Goal: Task Accomplishment & Management: Manage account settings

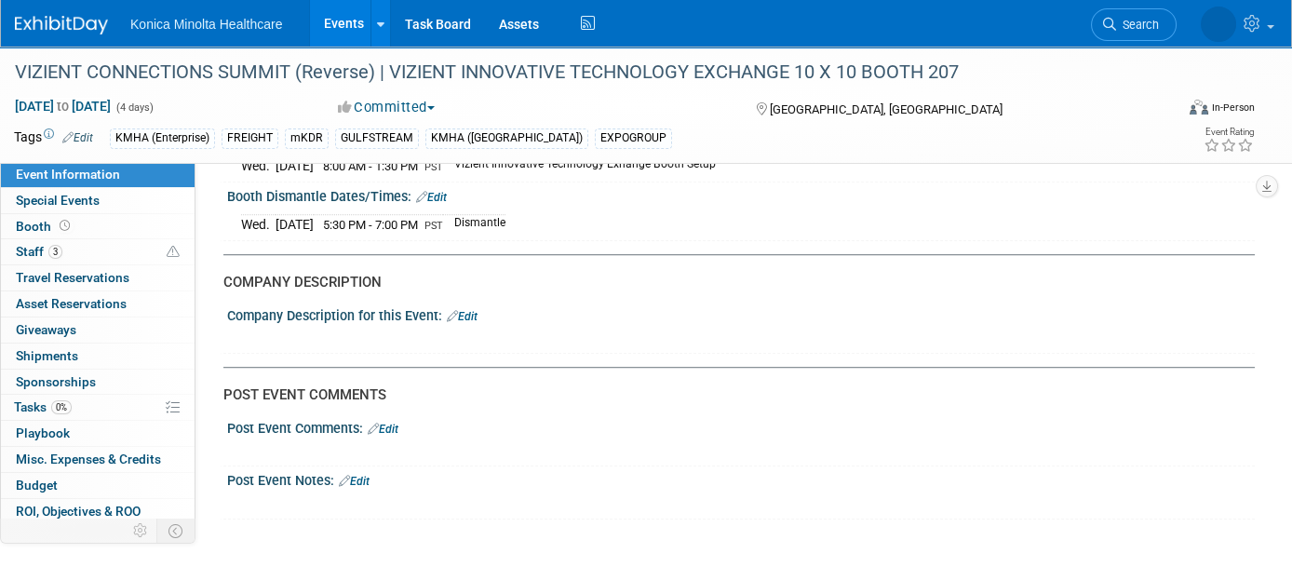
scroll to position [2677, 0]
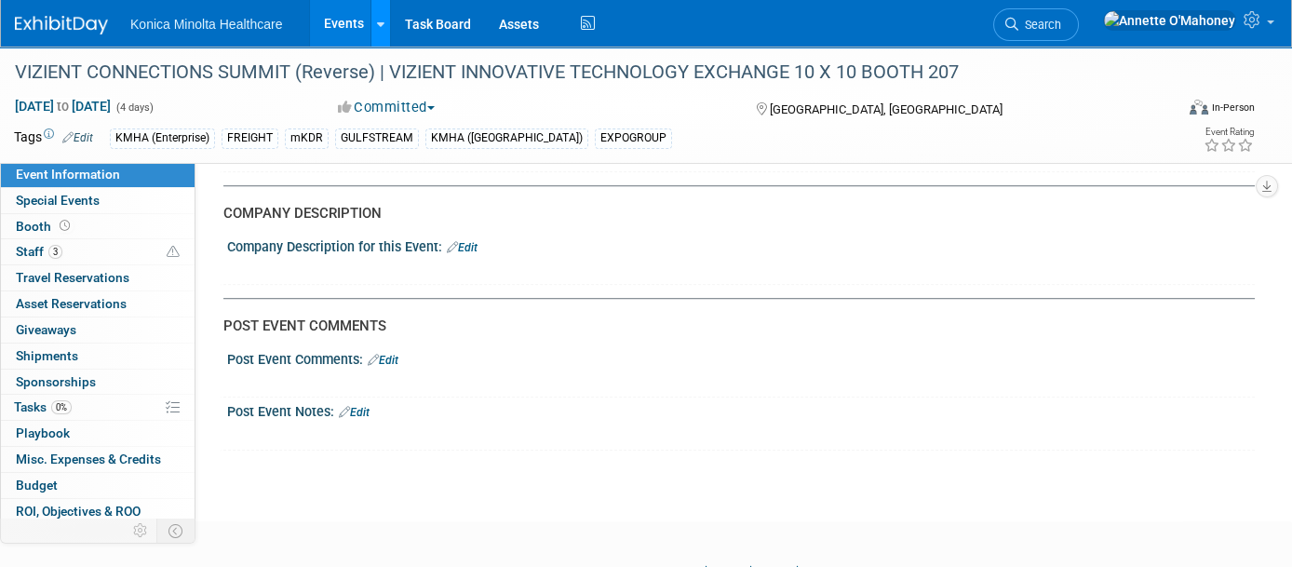
click at [380, 20] on icon at bounding box center [380, 25] width 7 height 12
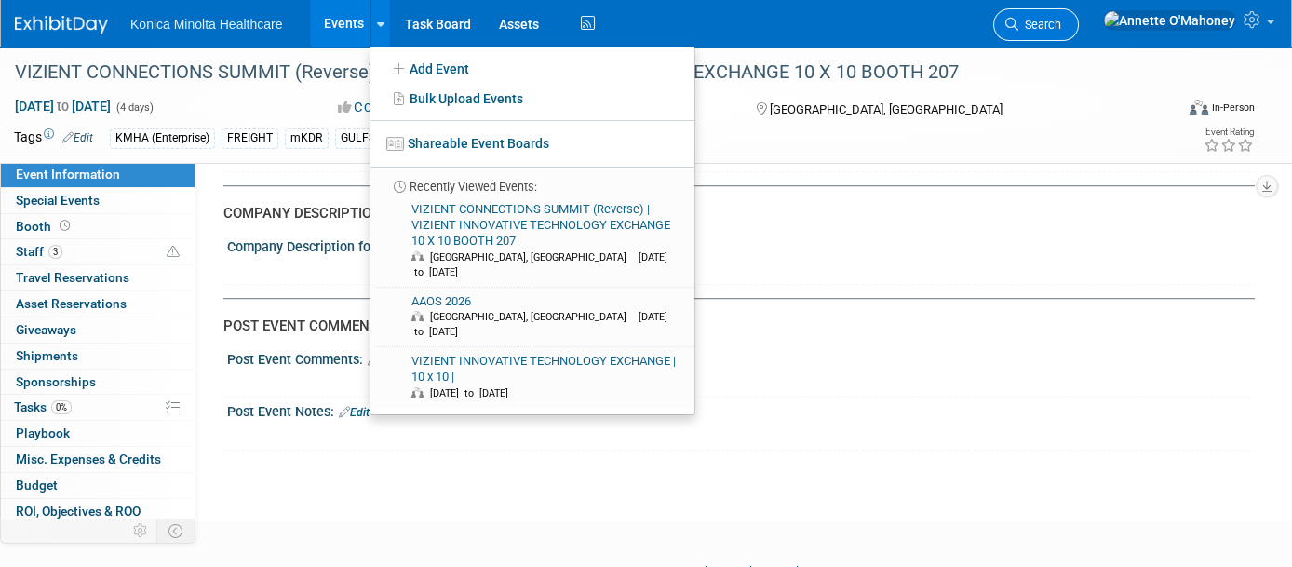
click at [1062, 31] on span "Search" at bounding box center [1040, 25] width 43 height 14
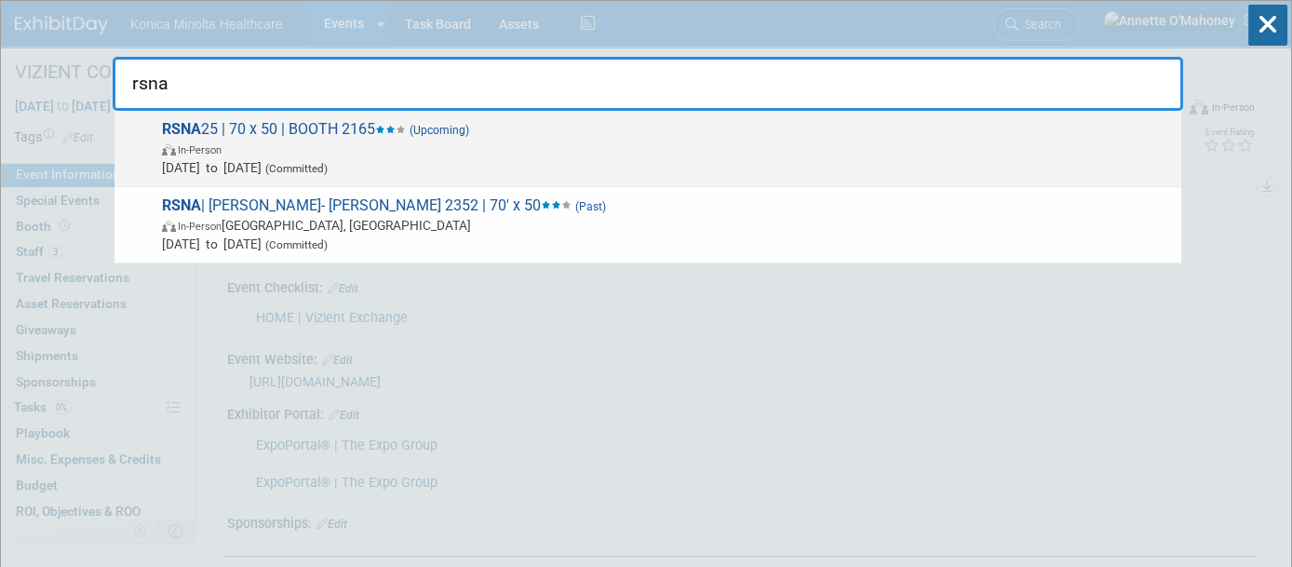
type input "rsna"
click at [324, 132] on span "RSNA 25 | 70 x 50 | BOOTH 2165 (Upcoming) In-Person Nov 30, 2025 to Dec 3, 2025…" at bounding box center [664, 148] width 1016 height 57
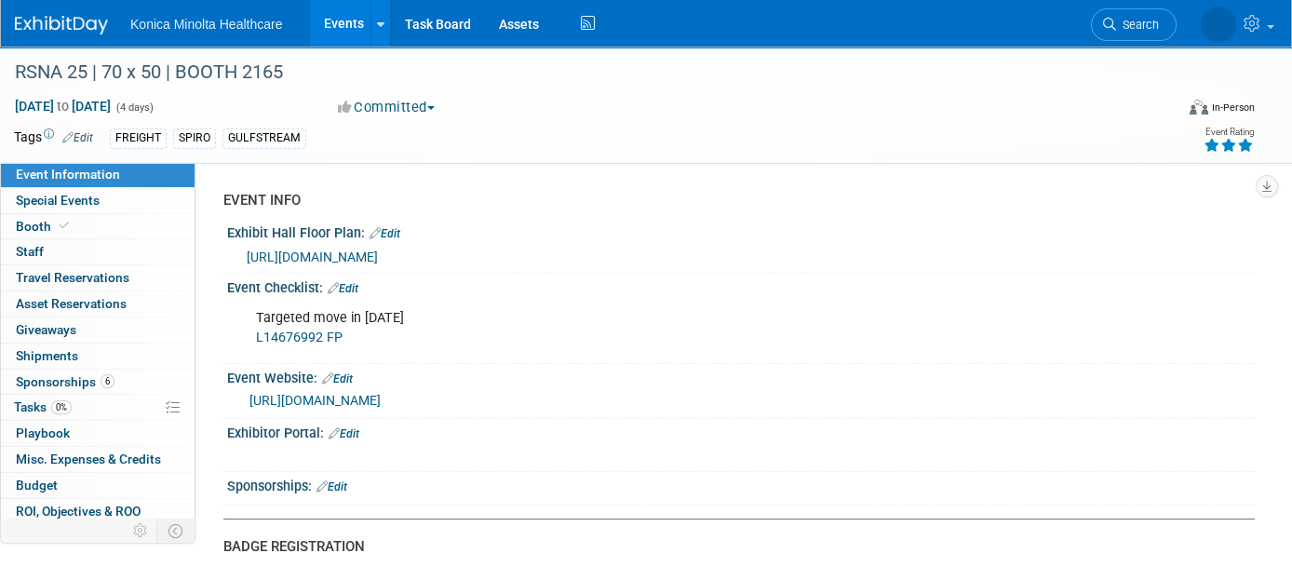
click at [378, 250] on span "[URL][DOMAIN_NAME]" at bounding box center [312, 257] width 131 height 15
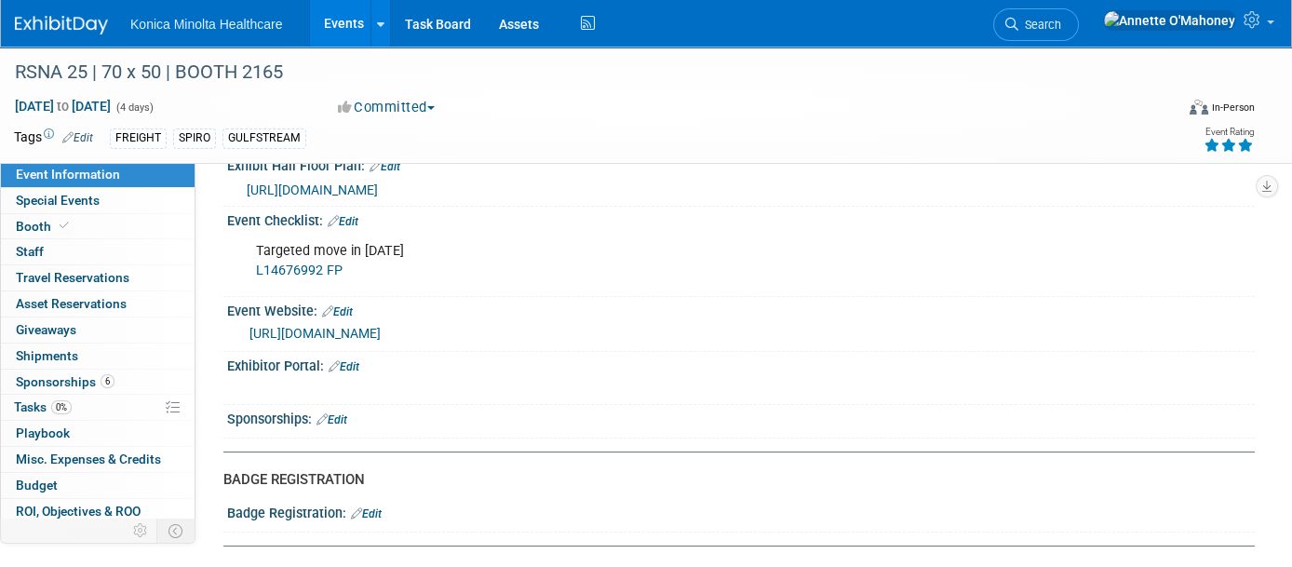
scroll to position [116, 0]
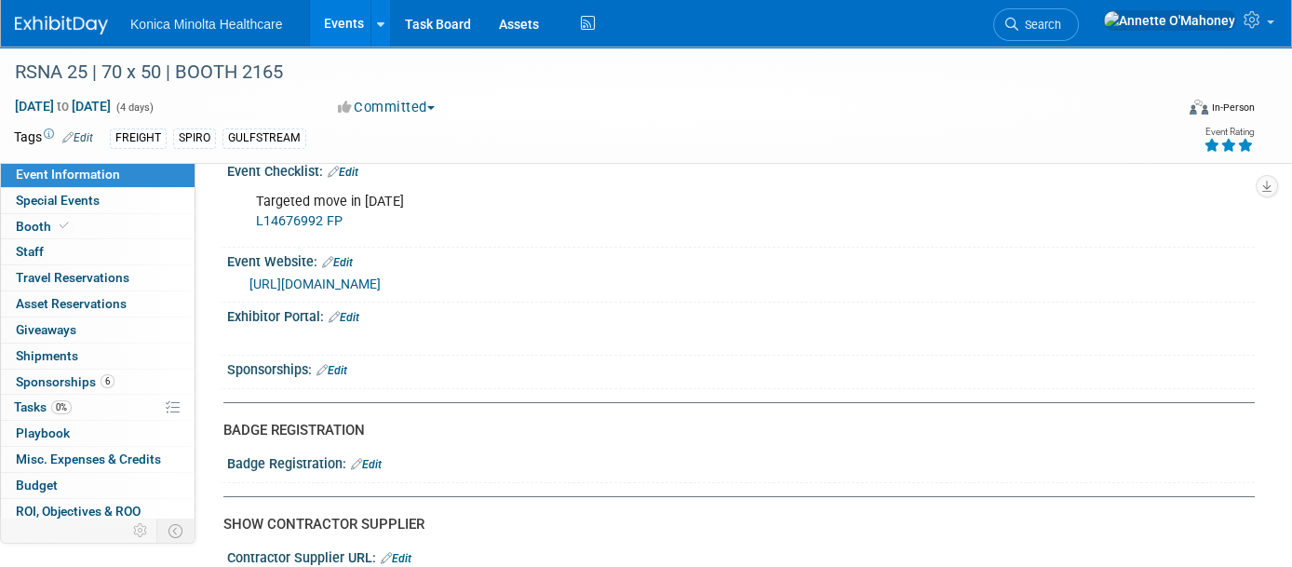
click at [352, 317] on link "Edit" at bounding box center [344, 317] width 31 height 13
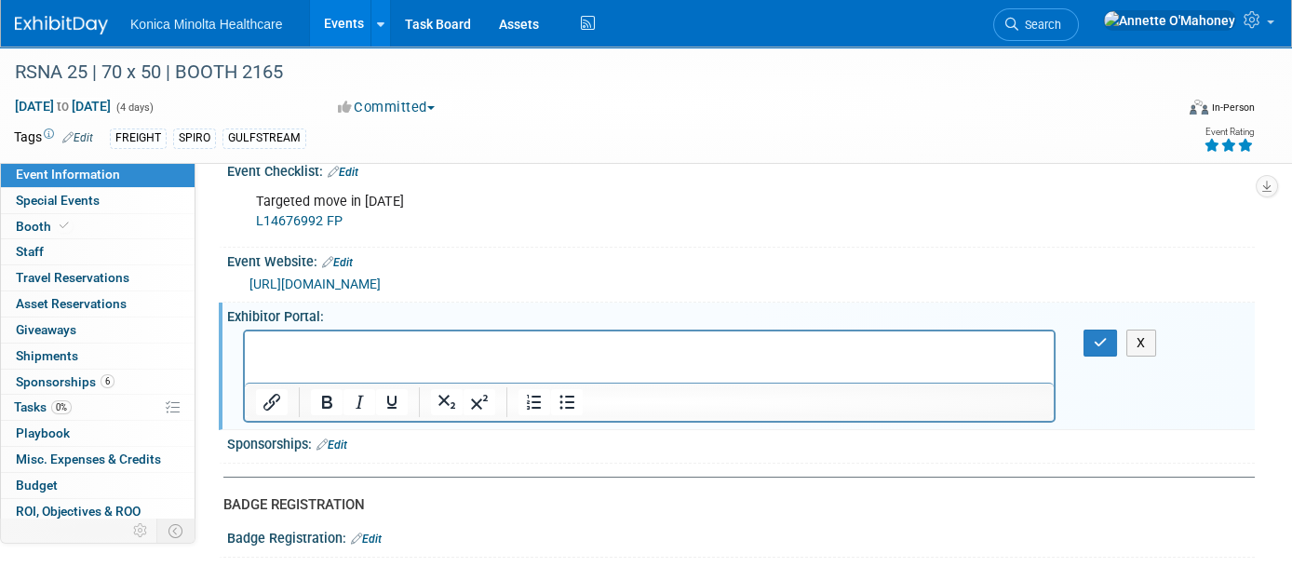
scroll to position [0, 0]
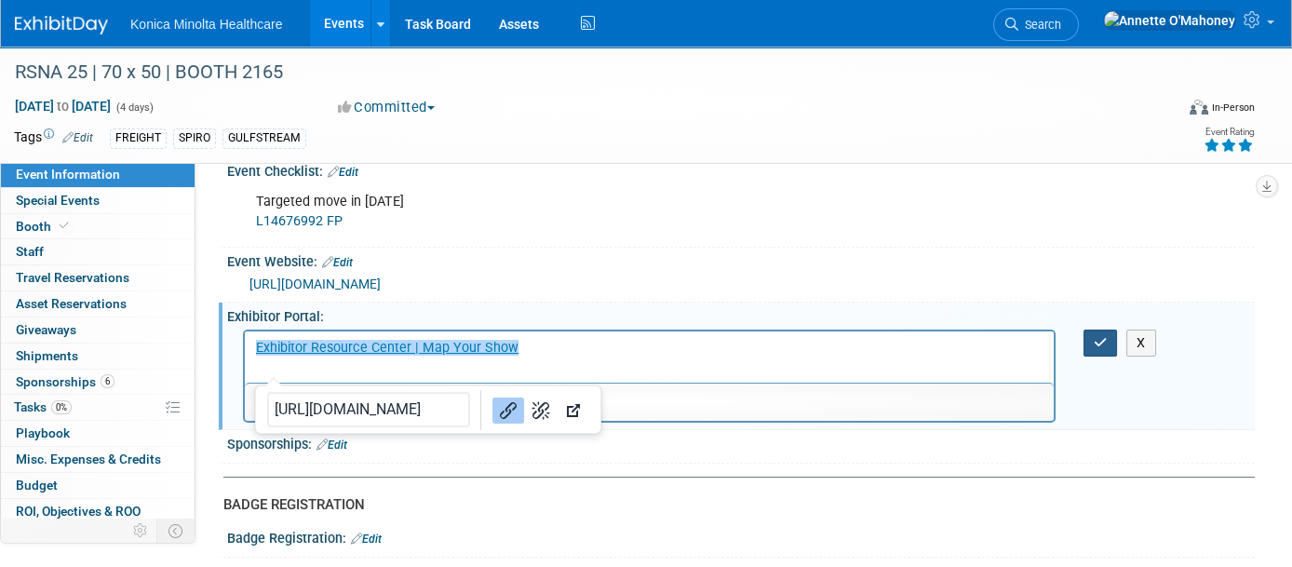
click at [1112, 339] on button "button" at bounding box center [1101, 343] width 34 height 27
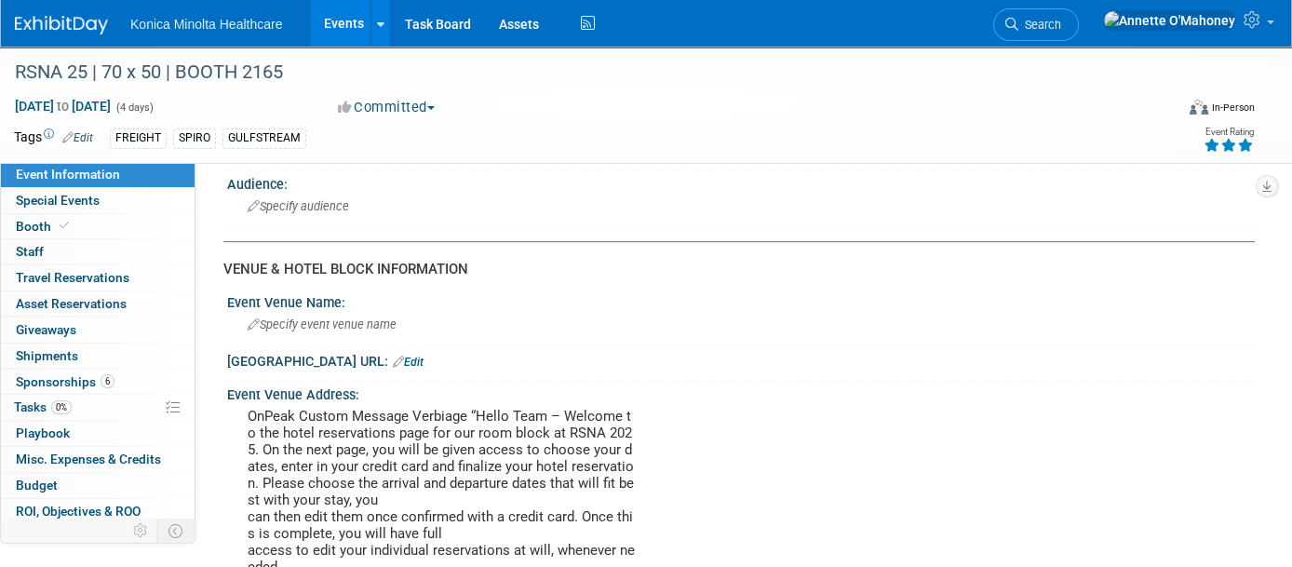
scroll to position [1746, 0]
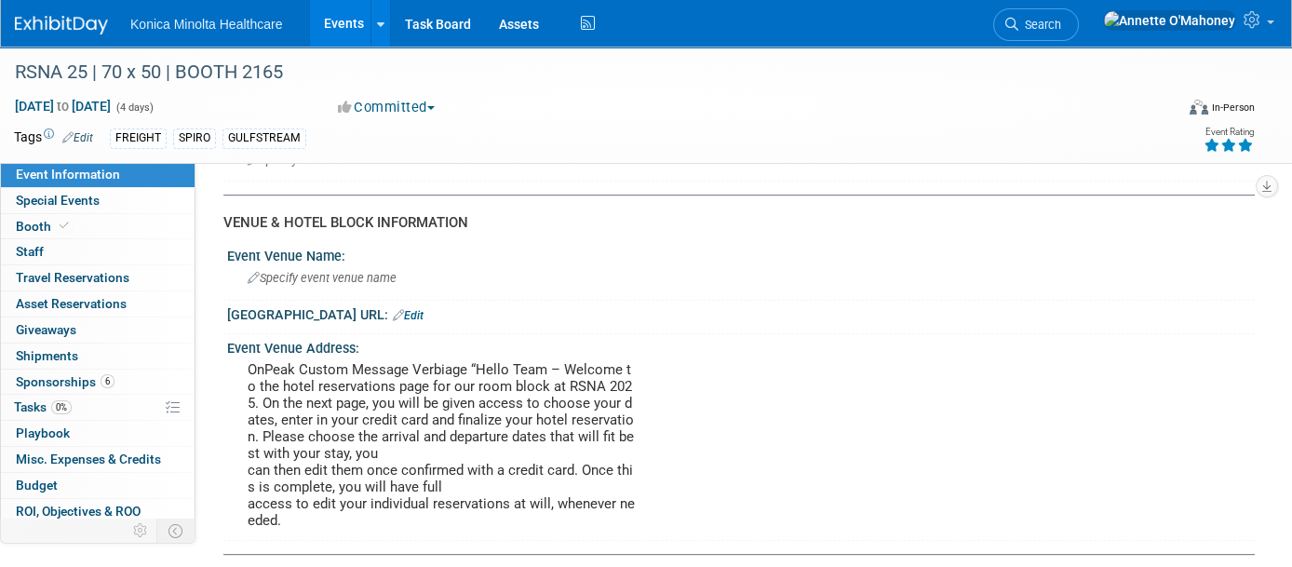
click at [393, 309] on link "Edit" at bounding box center [408, 315] width 31 height 13
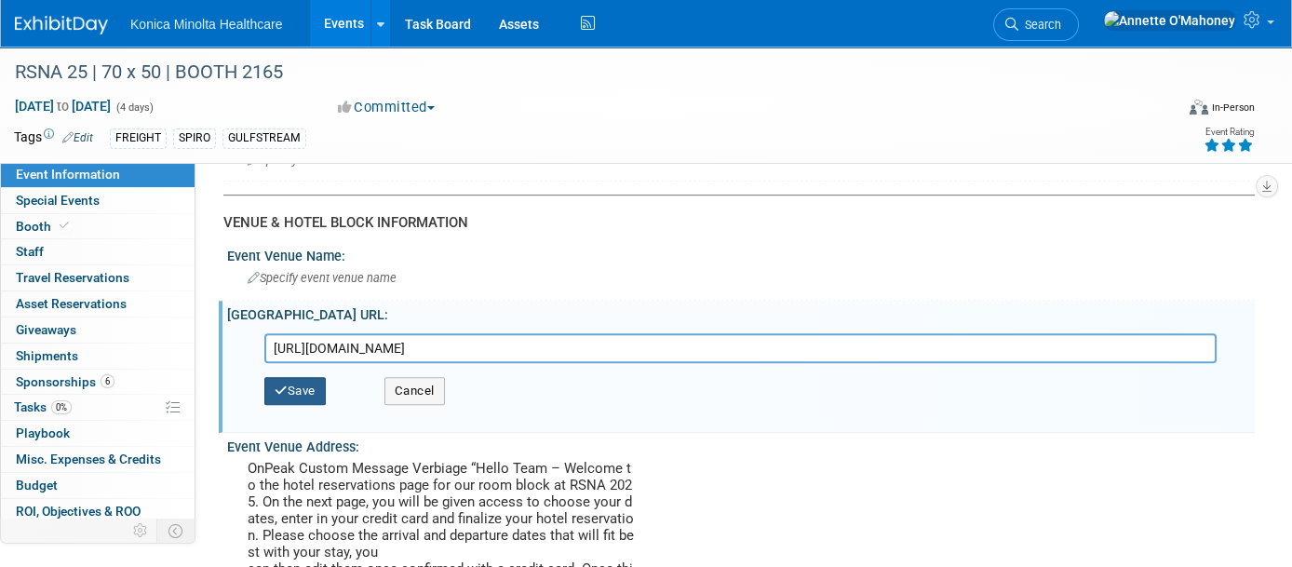
type input "[URL][DOMAIN_NAME]"
click at [303, 378] on button "Save" at bounding box center [294, 391] width 61 height 28
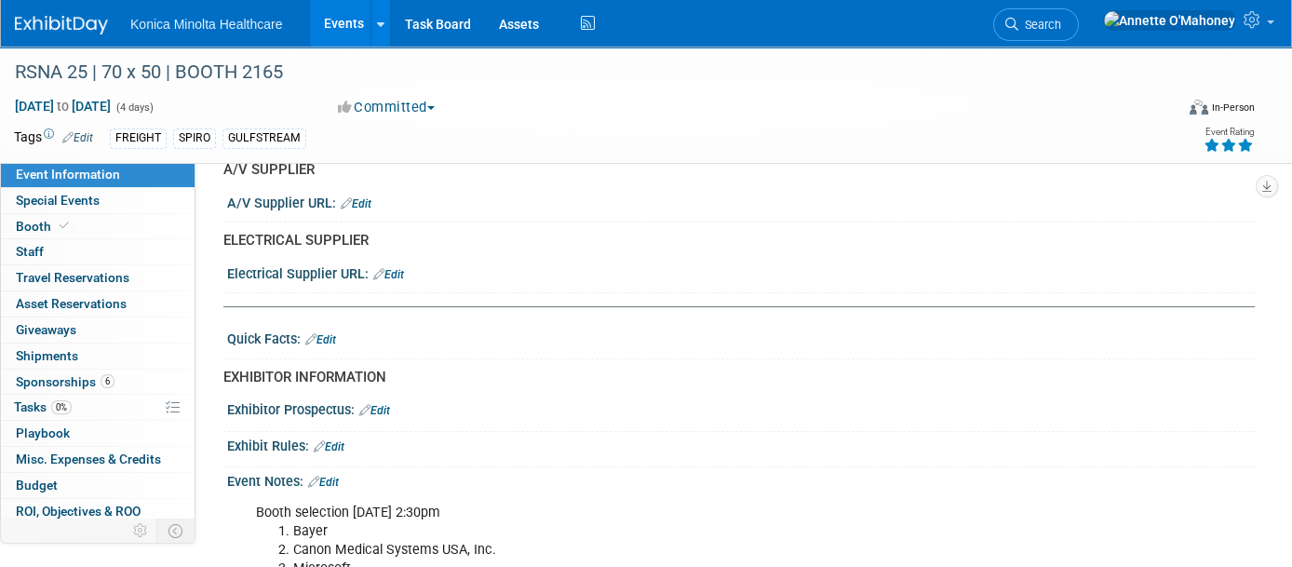
scroll to position [582, 0]
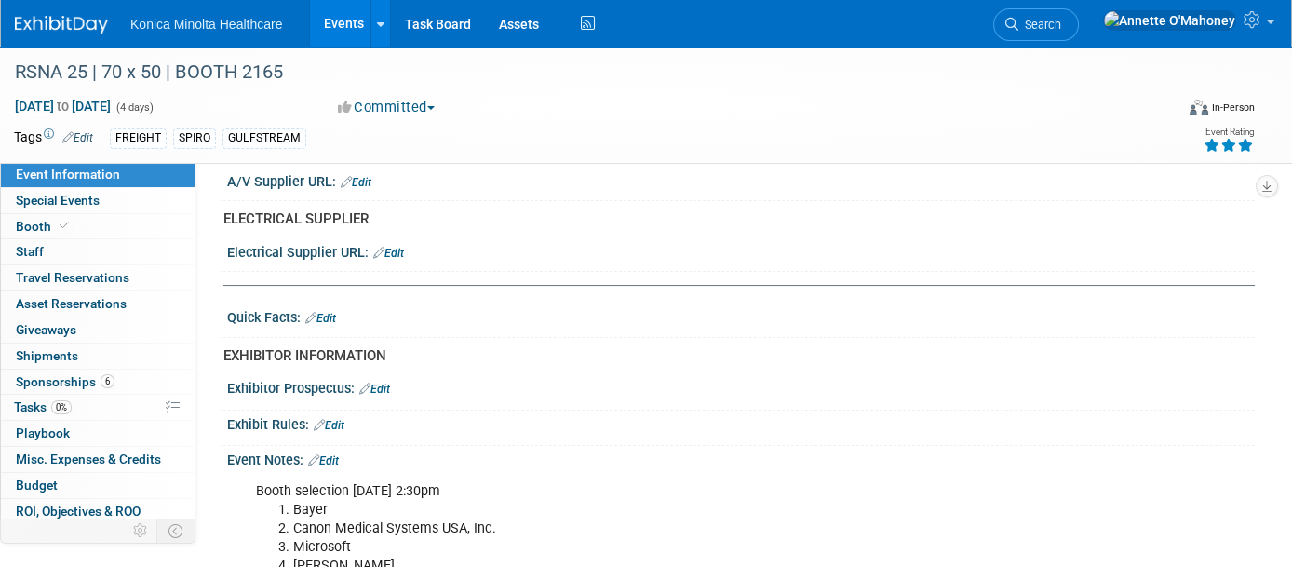
click at [332, 457] on link "Edit" at bounding box center [323, 460] width 31 height 13
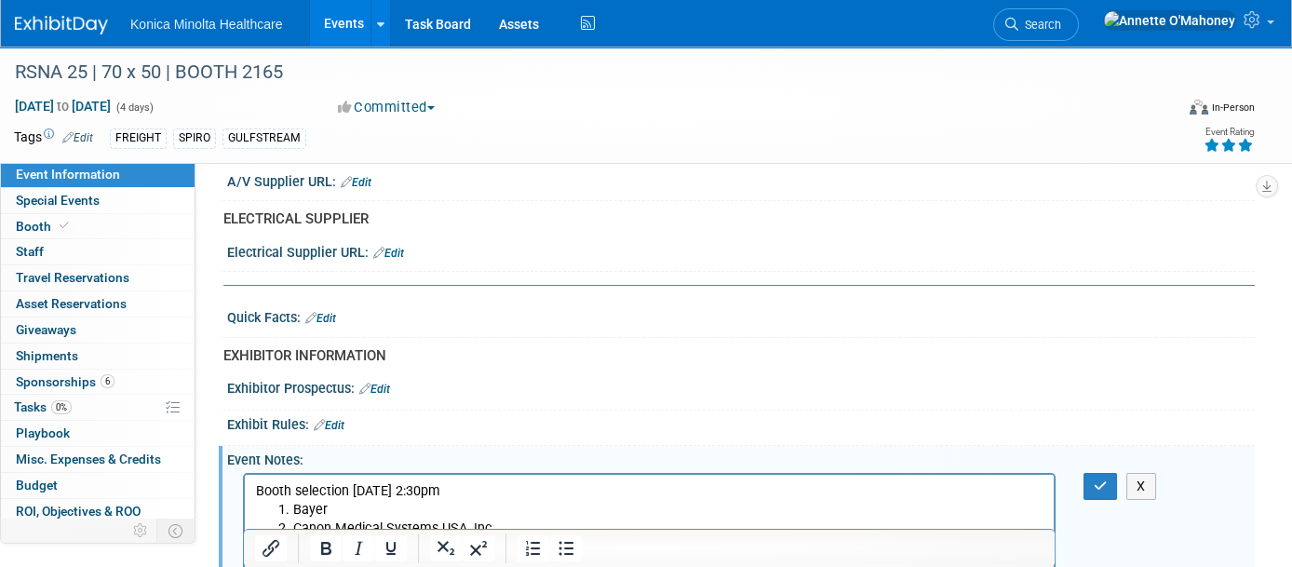
scroll to position [0, 0]
drag, startPoint x: 254, startPoint y: 491, endPoint x: 823, endPoint y: 1004, distance: 766.1
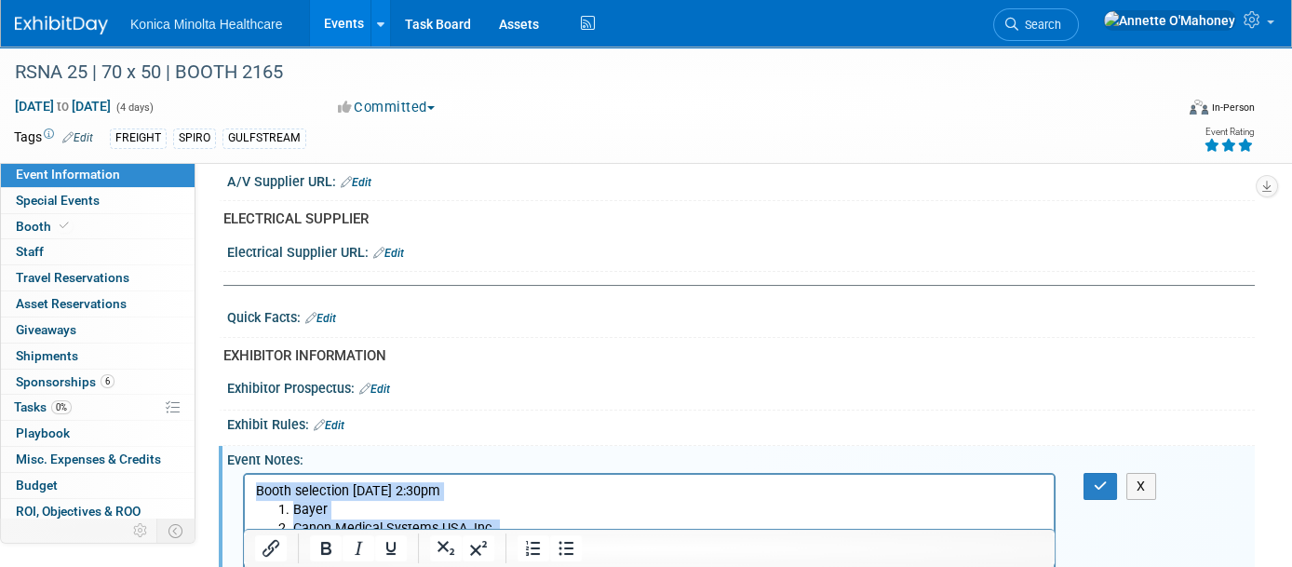
drag, startPoint x: 256, startPoint y: 486, endPoint x: 372, endPoint y: 542, distance: 128.3
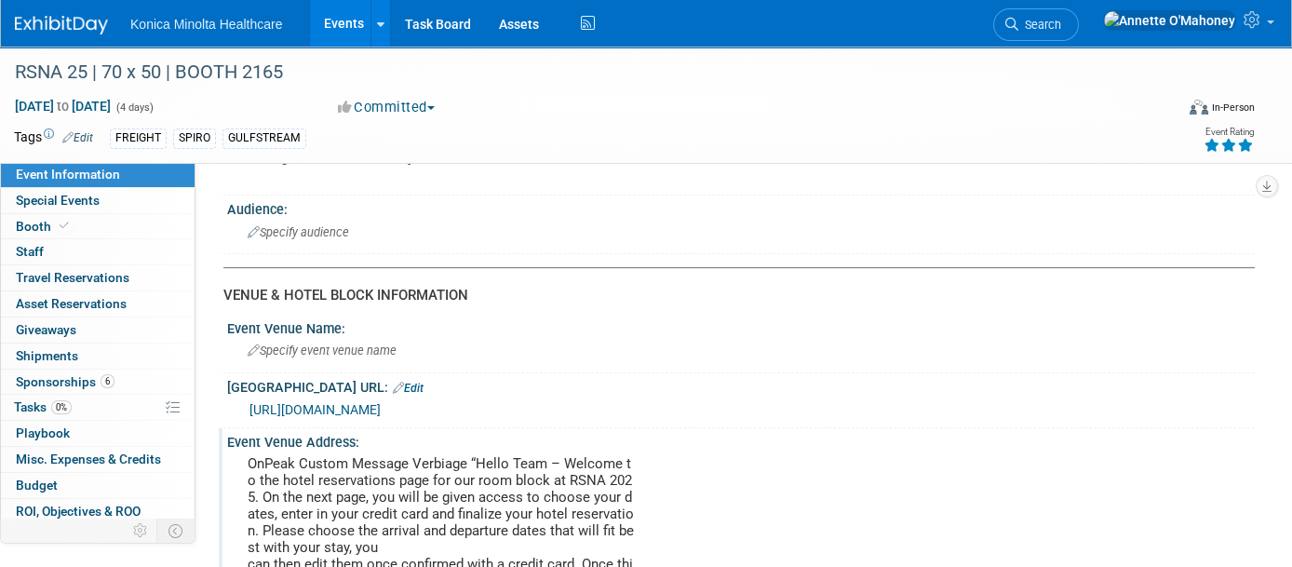
scroll to position [1245, 0]
click at [382, 336] on div "Specify event venue name" at bounding box center [741, 350] width 1000 height 29
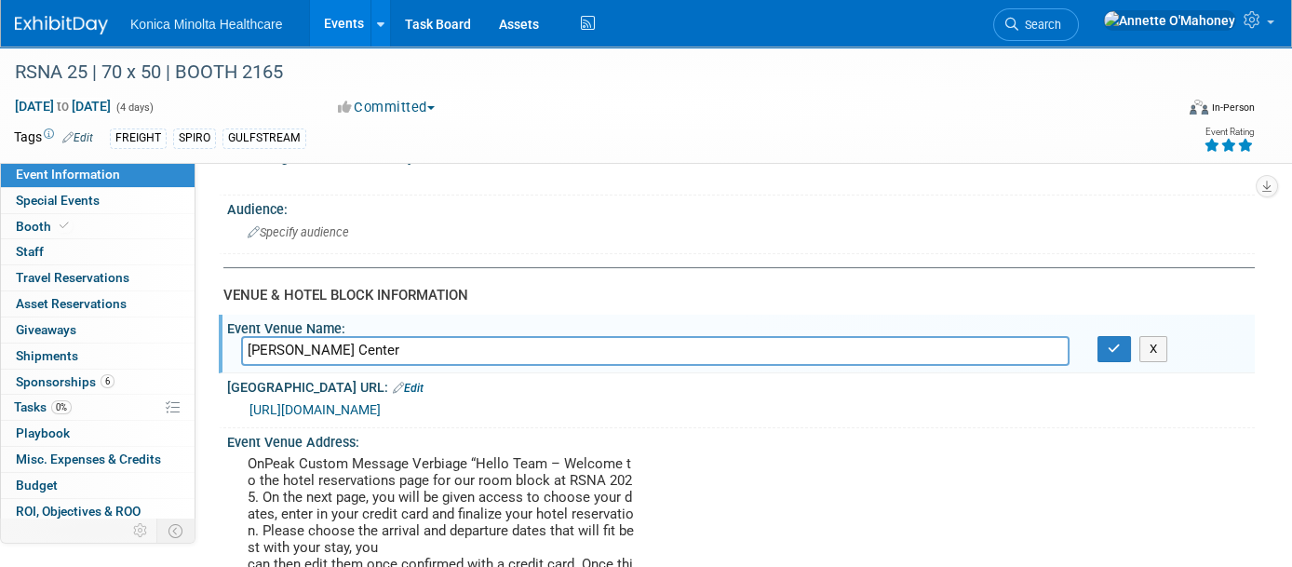
type input "[PERSON_NAME] Center"
